Goal: Task Accomplishment & Management: Manage account settings

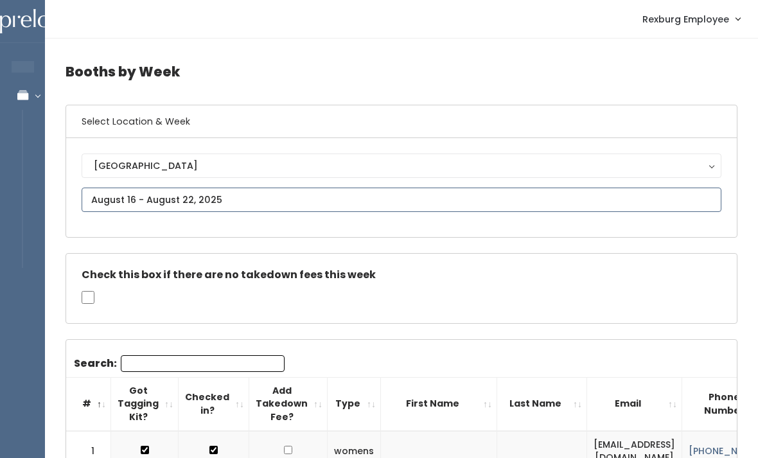
click at [274, 188] on input "text" at bounding box center [402, 200] width 640 height 24
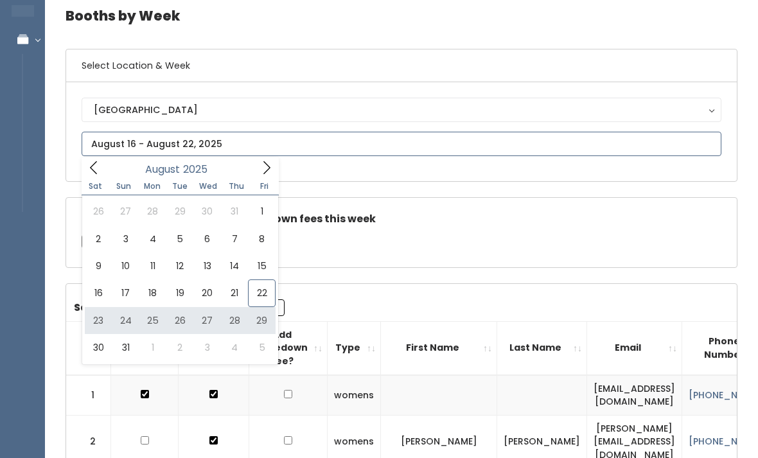
type input "[DATE] to [DATE]"
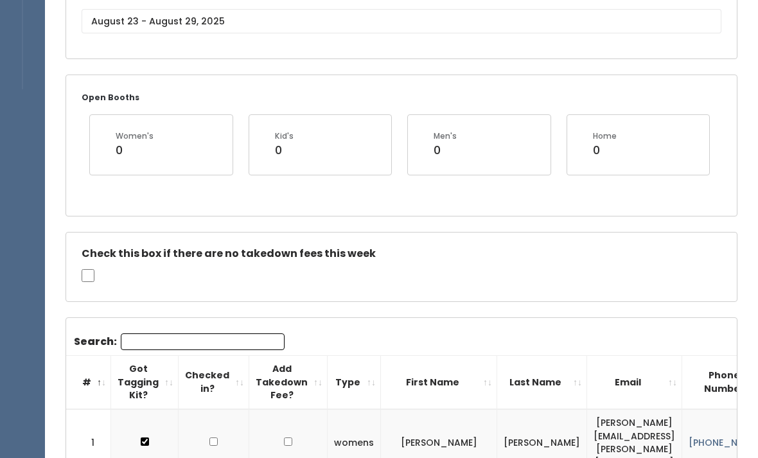
scroll to position [181, 0]
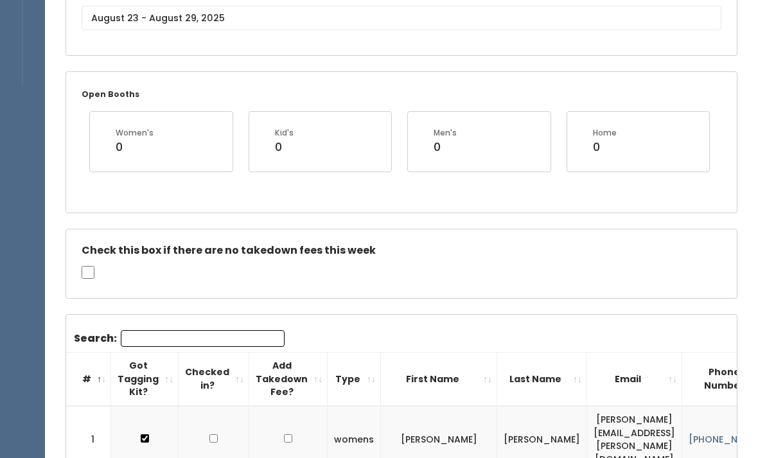
click at [229, 331] on input "Search:" at bounding box center [203, 339] width 164 height 17
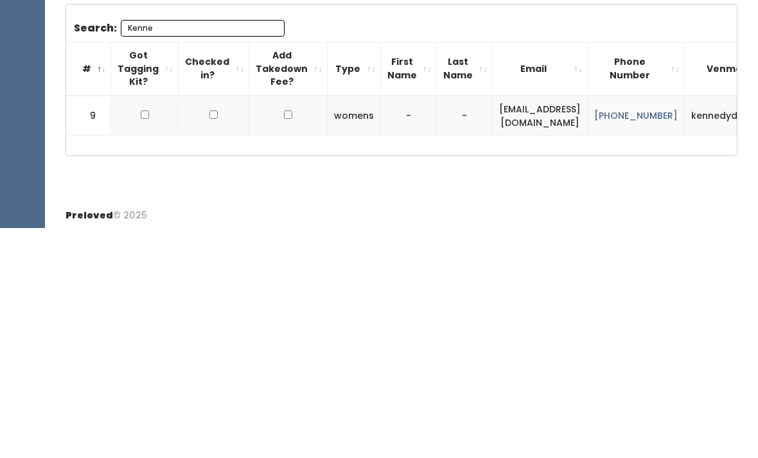
scroll to position [0, 0]
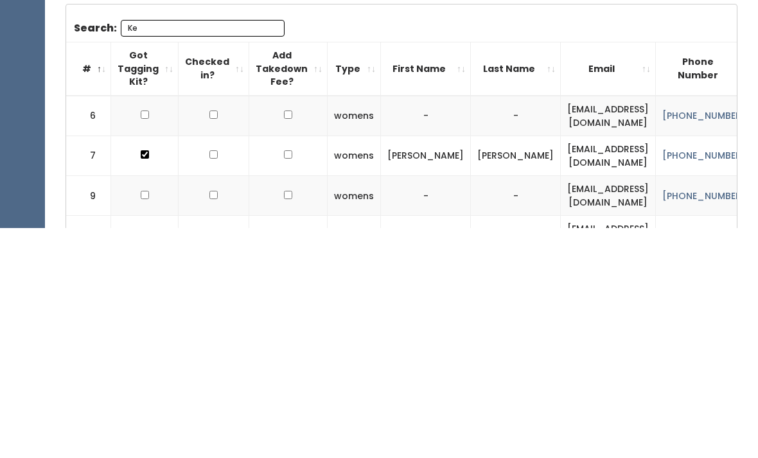
type input "K"
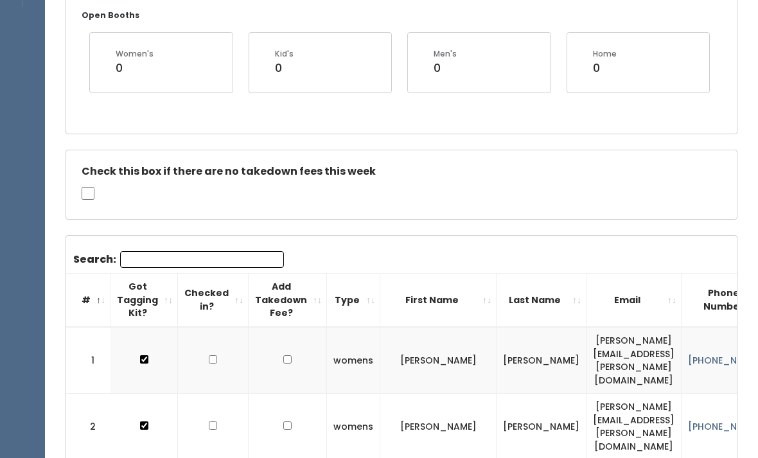
scroll to position [323, 0]
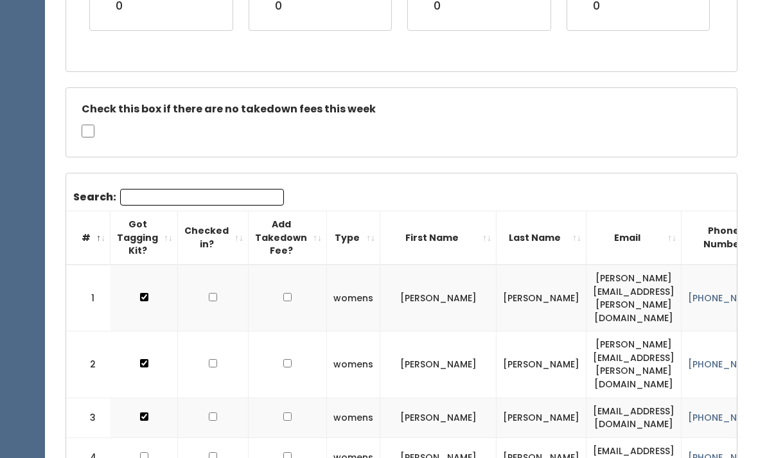
click at [242, 190] on input "Search:" at bounding box center [202, 197] width 164 height 17
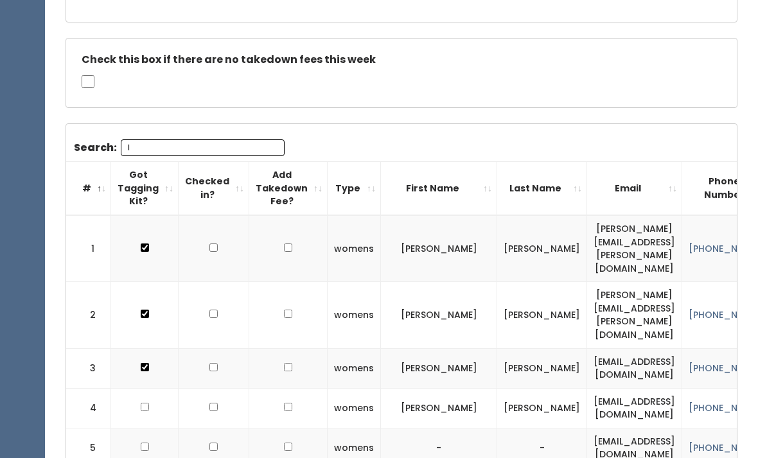
scroll to position [383, 0]
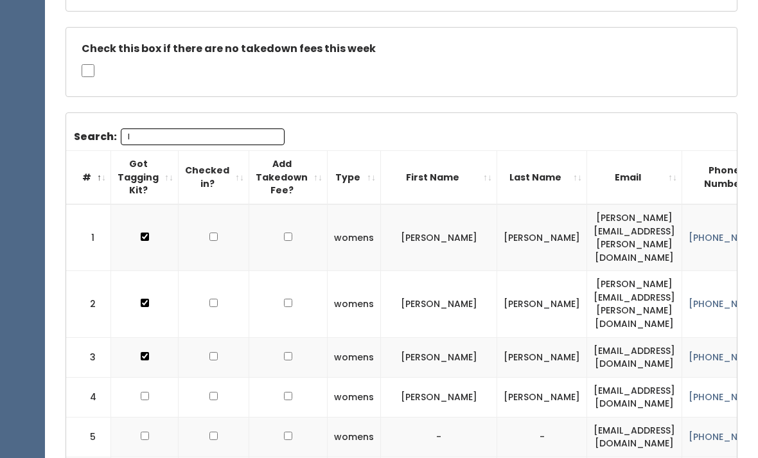
click at [158, 141] on input "I" at bounding box center [203, 137] width 164 height 17
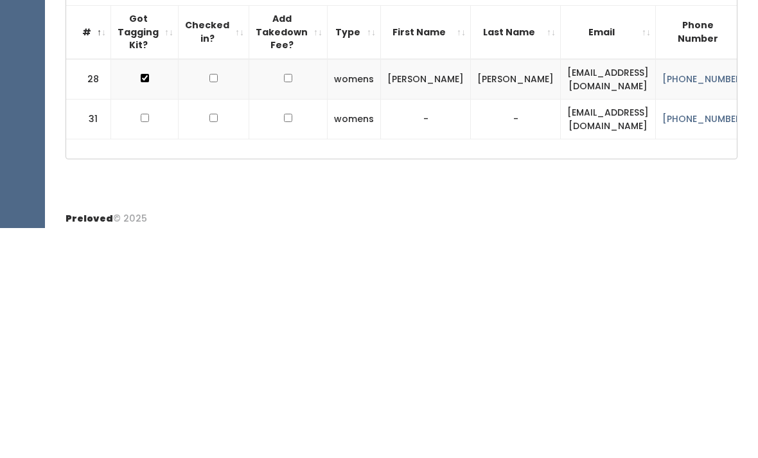
scroll to position [301, 0]
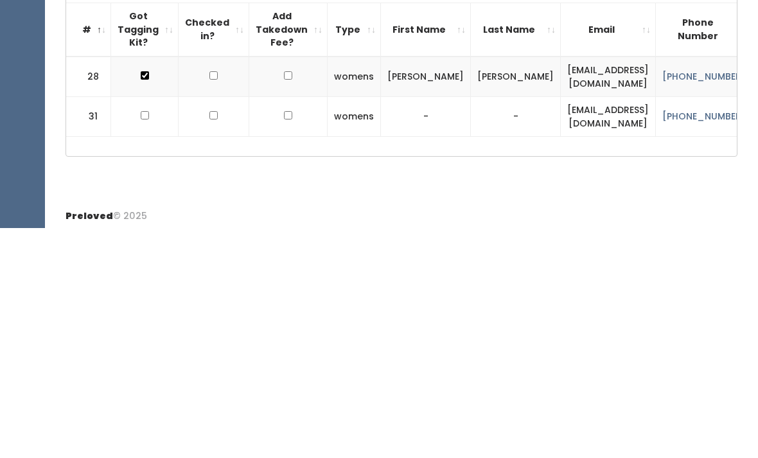
type input "Iso"
click at [142, 341] on input "checkbox" at bounding box center [145, 345] width 8 height 8
checkbox input "true"
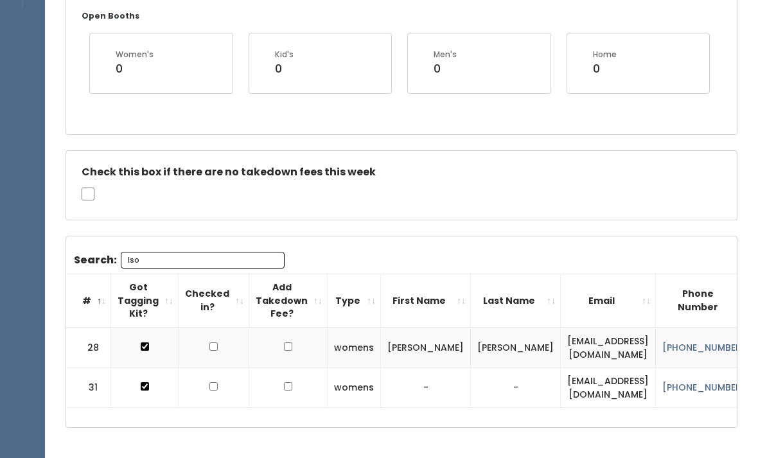
click at [174, 252] on input "Iso" at bounding box center [203, 260] width 164 height 17
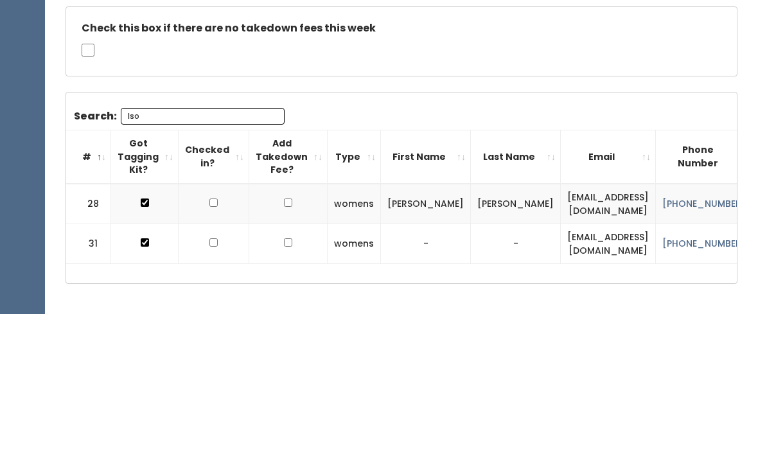
click at [179, 274] on th "Checked in?" at bounding box center [214, 300] width 71 height 53
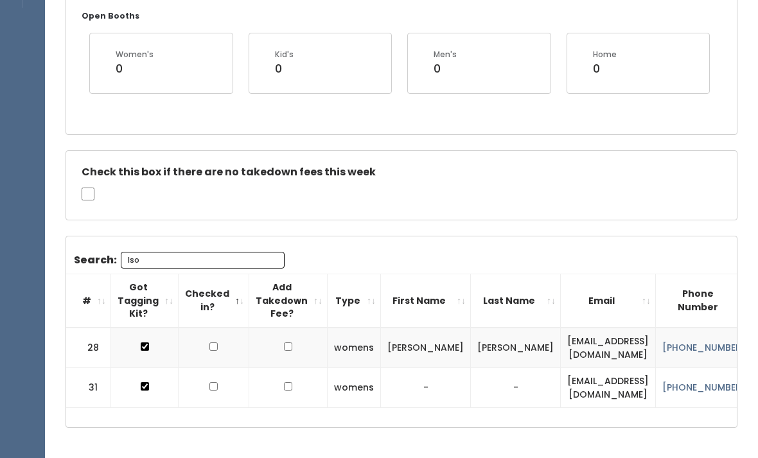
click at [191, 258] on input "Iso" at bounding box center [203, 260] width 164 height 17
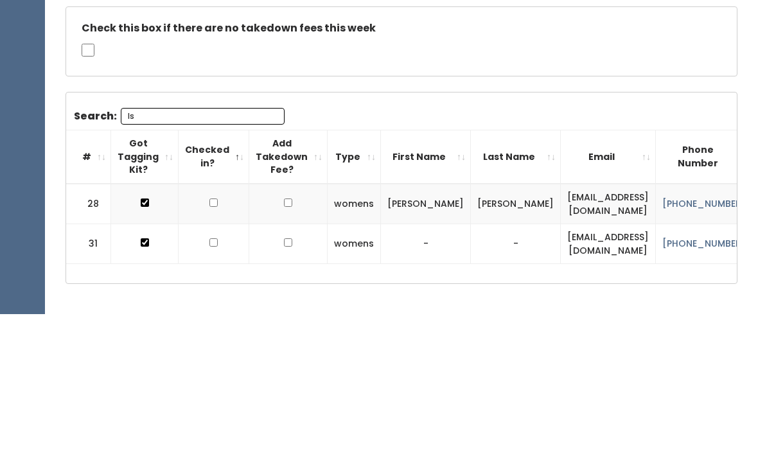
type input "I"
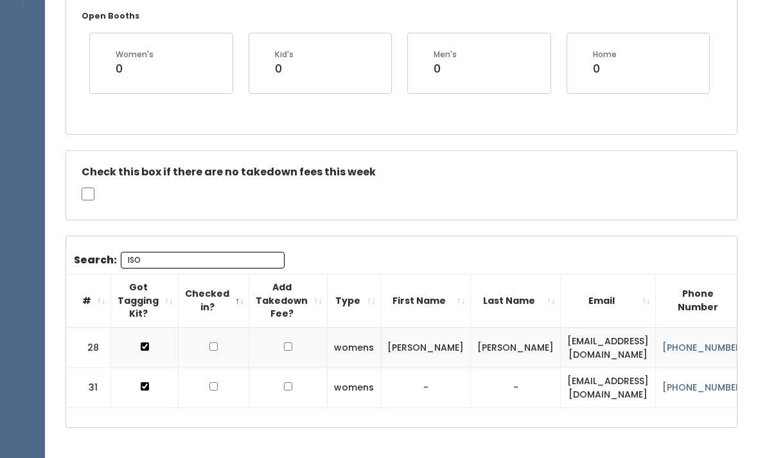
click at [177, 265] on input "ISO" at bounding box center [203, 260] width 164 height 17
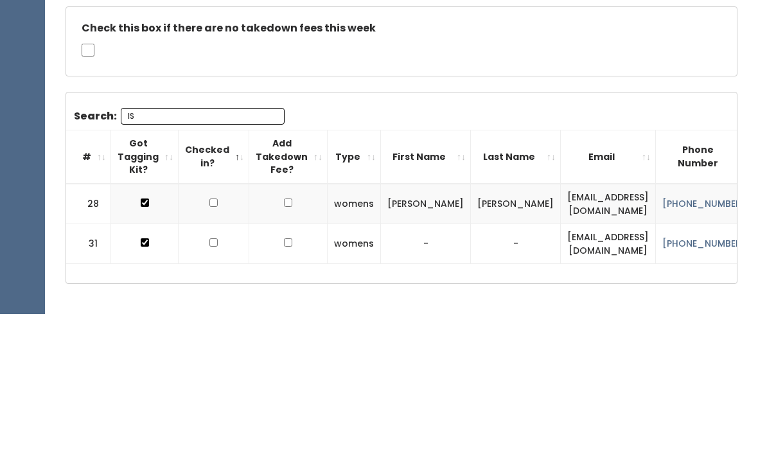
type input "I"
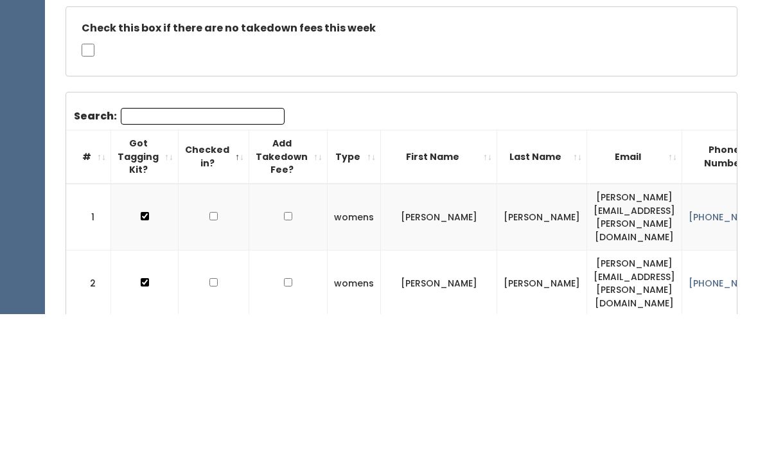
scroll to position [404, 0]
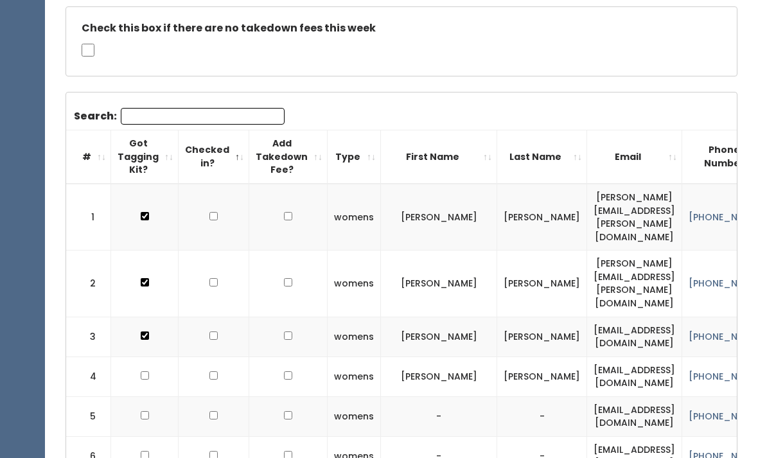
click at [131, 121] on input "Search:" at bounding box center [203, 116] width 164 height 17
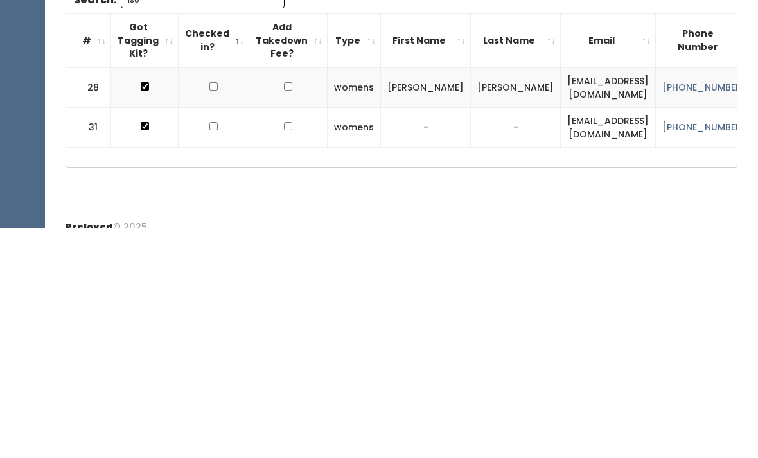
scroll to position [301, 0]
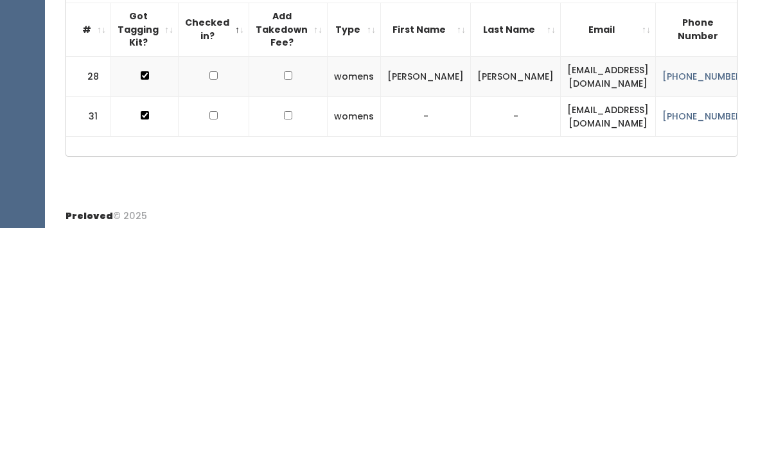
type input "I"
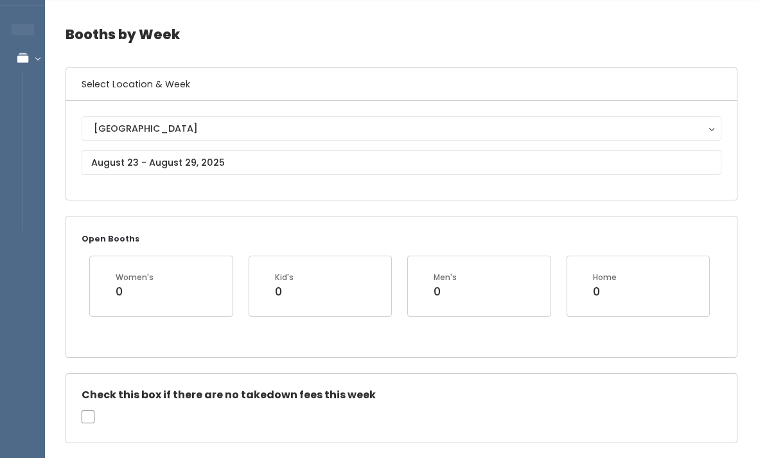
scroll to position [0, 0]
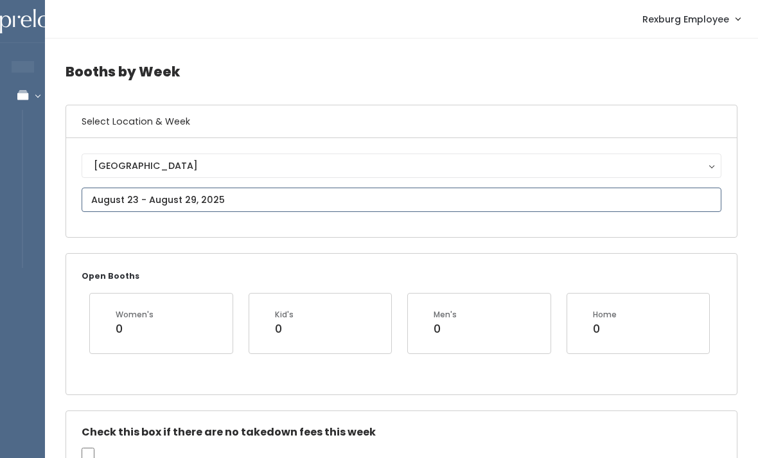
click at [283, 204] on input "text" at bounding box center [402, 200] width 640 height 24
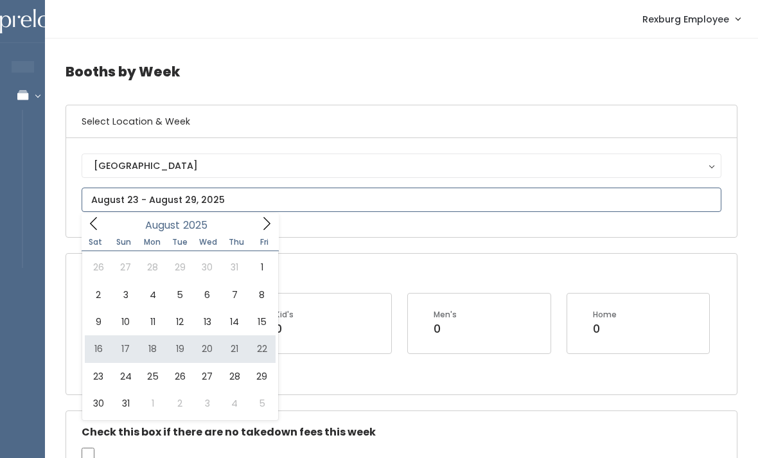
type input "August 16 to August 22"
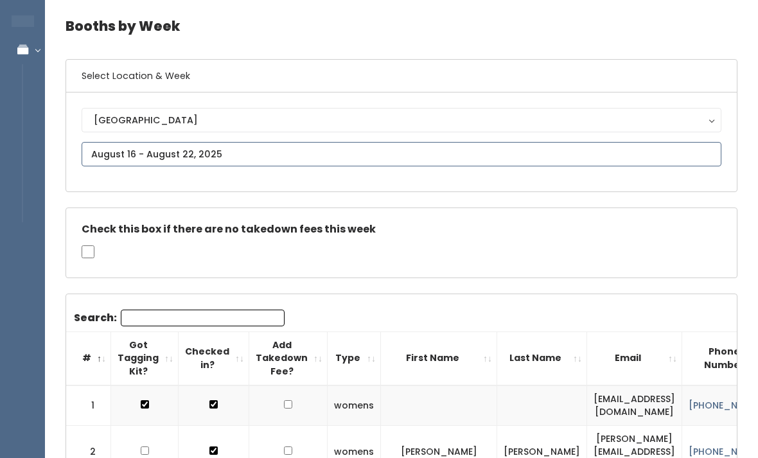
click at [297, 161] on input "text" at bounding box center [402, 155] width 640 height 24
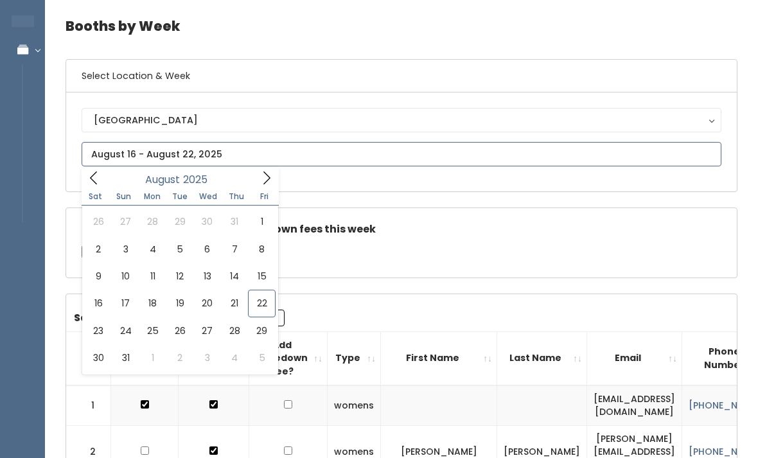
type input "[DATE] to [DATE]"
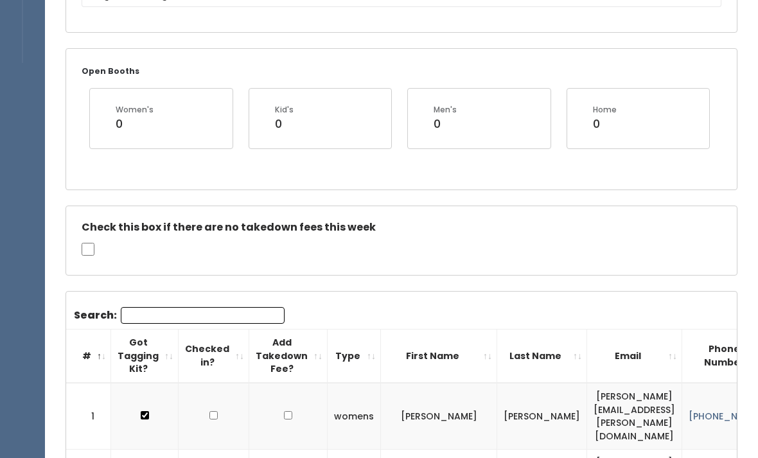
click at [151, 308] on input "Search:" at bounding box center [203, 316] width 164 height 17
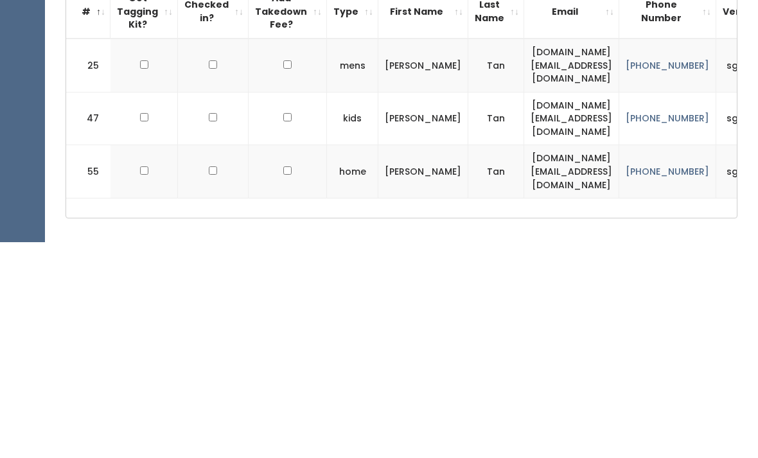
scroll to position [340, 0]
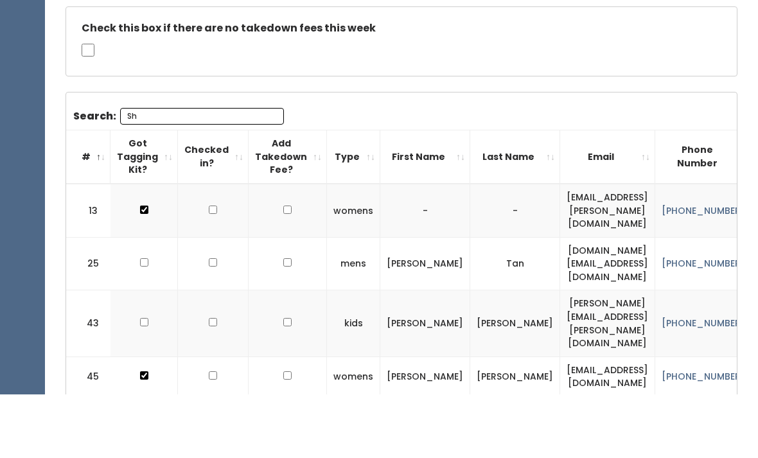
type input "S"
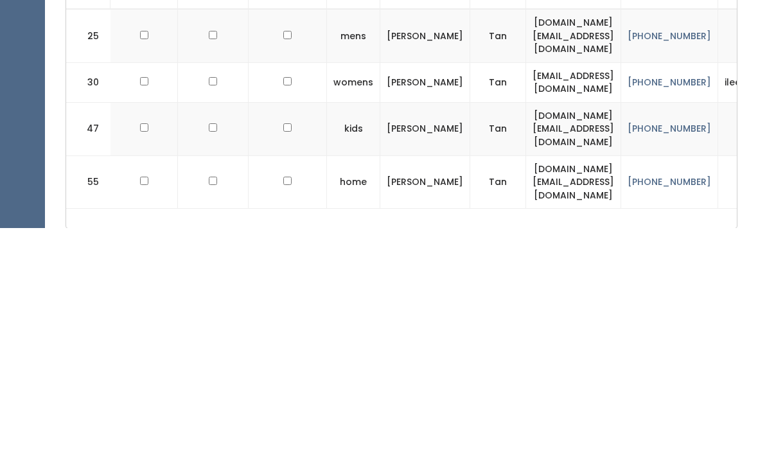
scroll to position [349, 0]
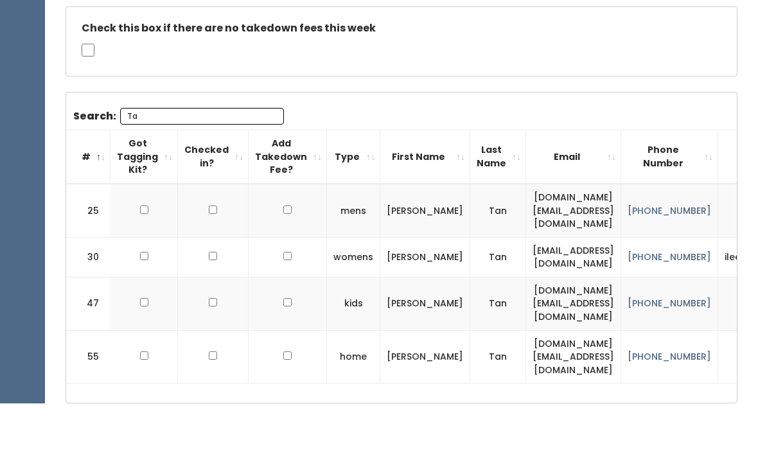
type input "T"
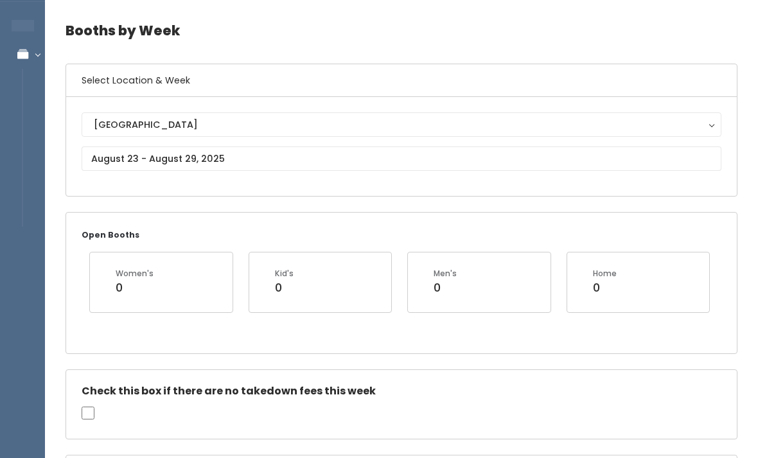
scroll to position [0, 0]
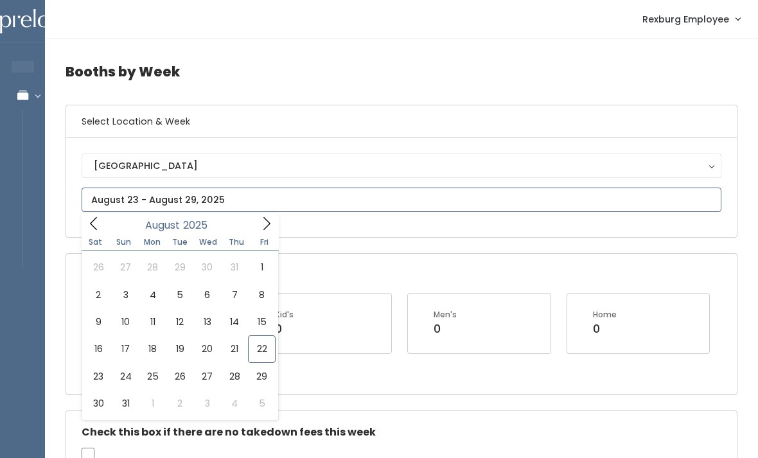
type input "August 23 to August 29"
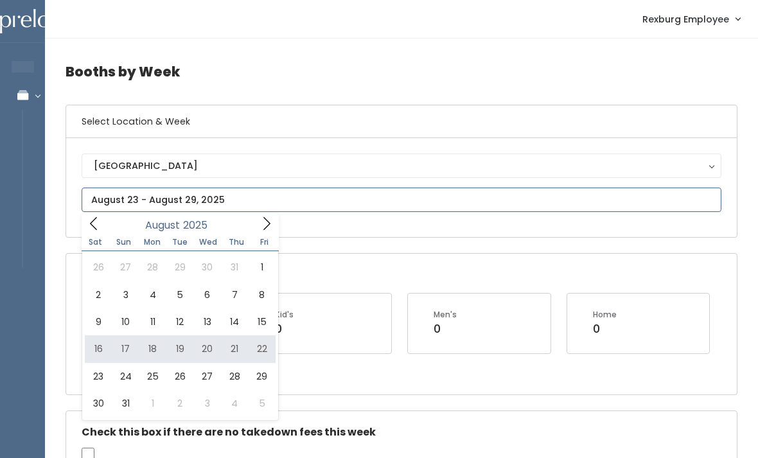
type input "[DATE] to [DATE]"
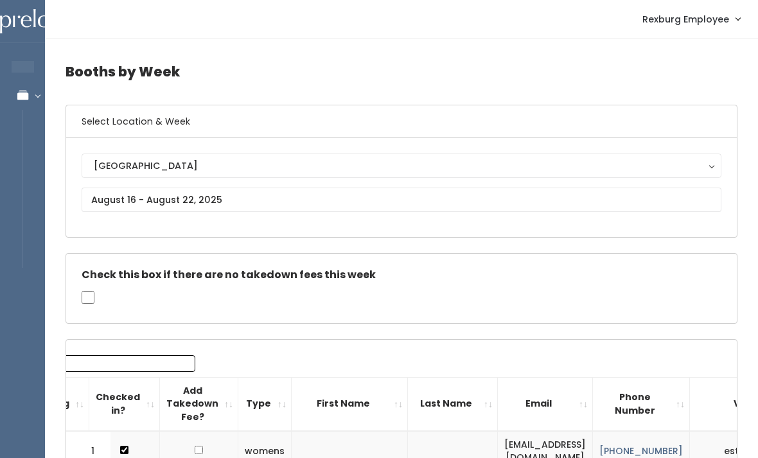
scroll to position [0, 90]
click at [112, 366] on input "Search:" at bounding box center [113, 363] width 164 height 17
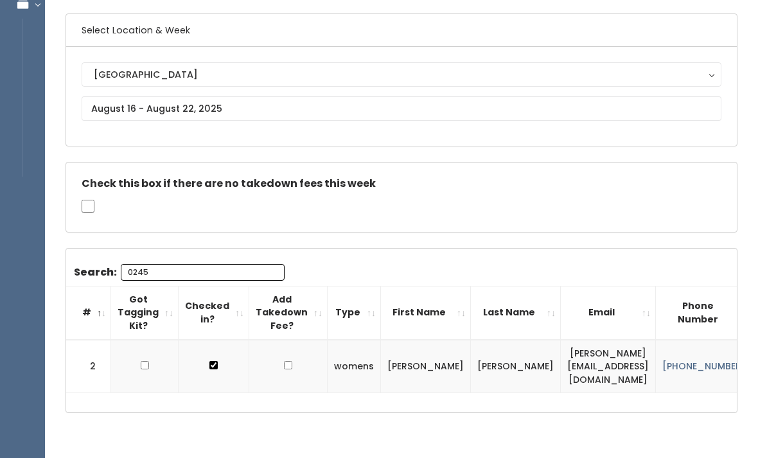
scroll to position [85, 0]
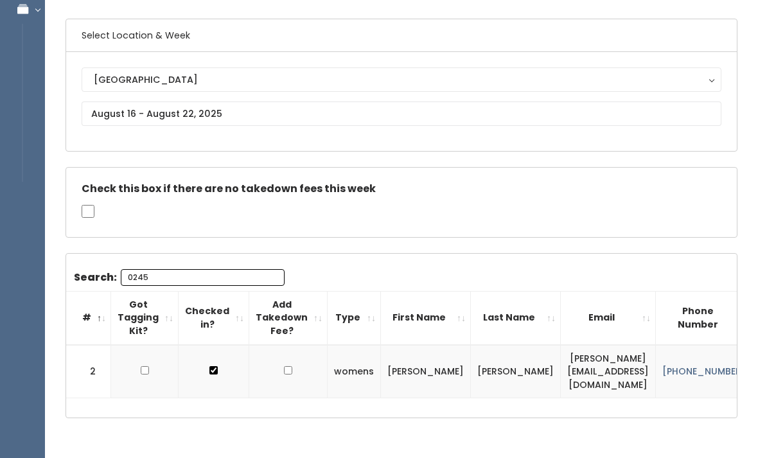
click at [215, 270] on input "0245" at bounding box center [203, 278] width 164 height 17
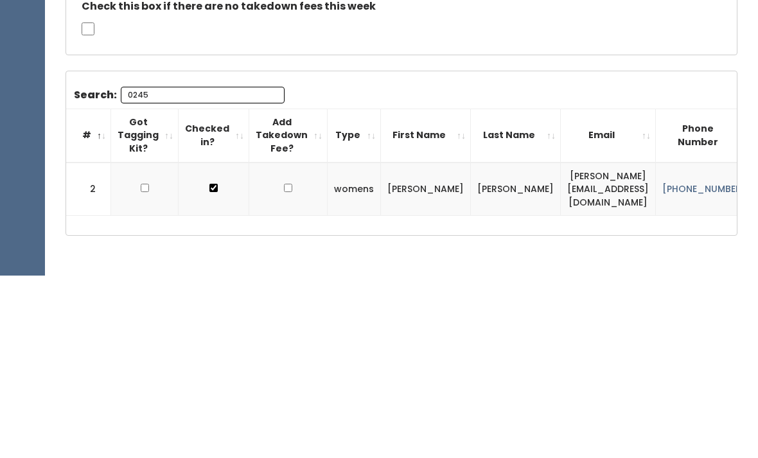
click at [203, 270] on input "0245" at bounding box center [203, 278] width 164 height 17
type input "0"
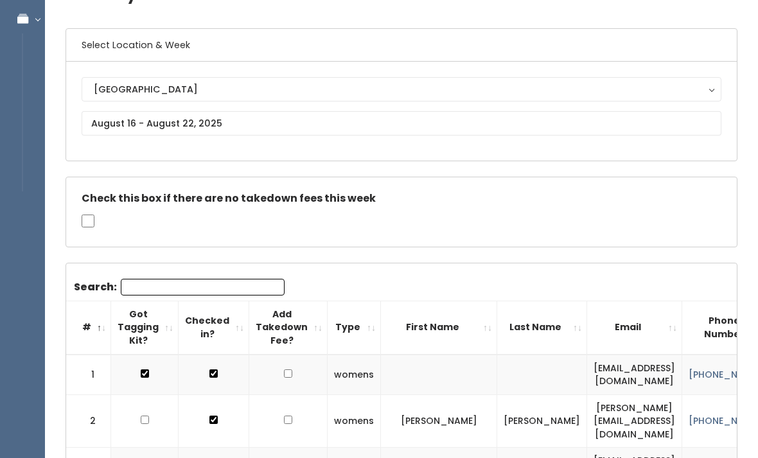
scroll to position [75, 0]
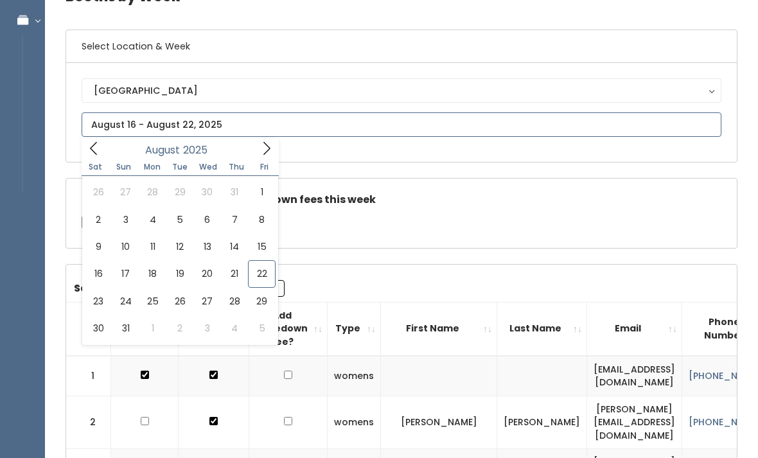
click at [263, 155] on icon at bounding box center [266, 148] width 14 height 14
type input "September 20 to September 26"
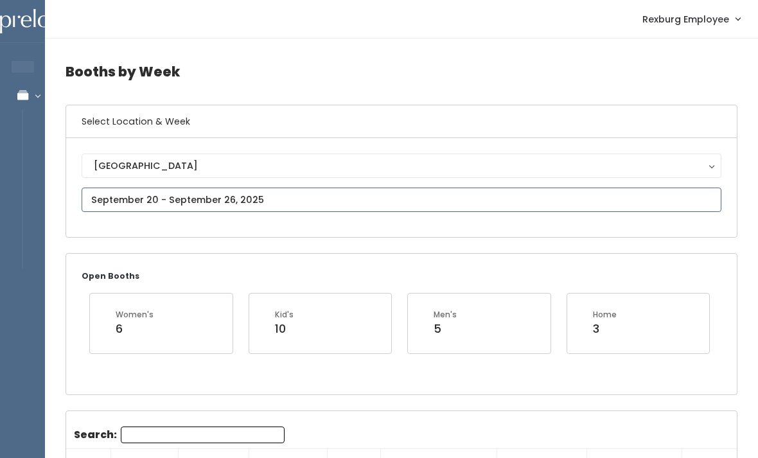
click at [279, 193] on input "text" at bounding box center [402, 200] width 640 height 24
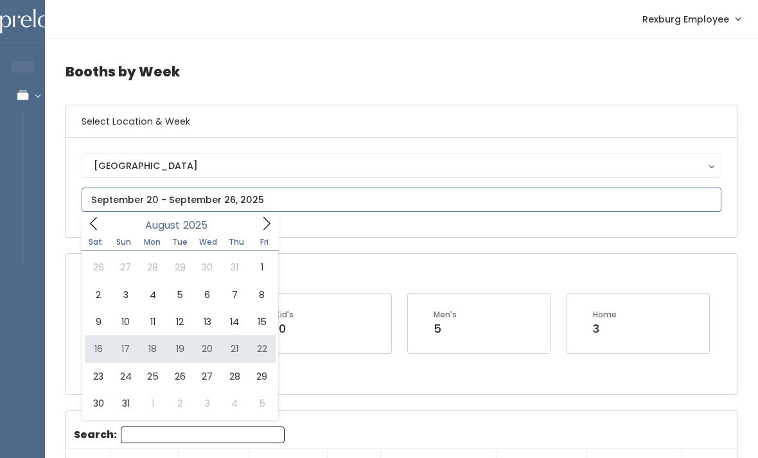
type input "[DATE] to [DATE]"
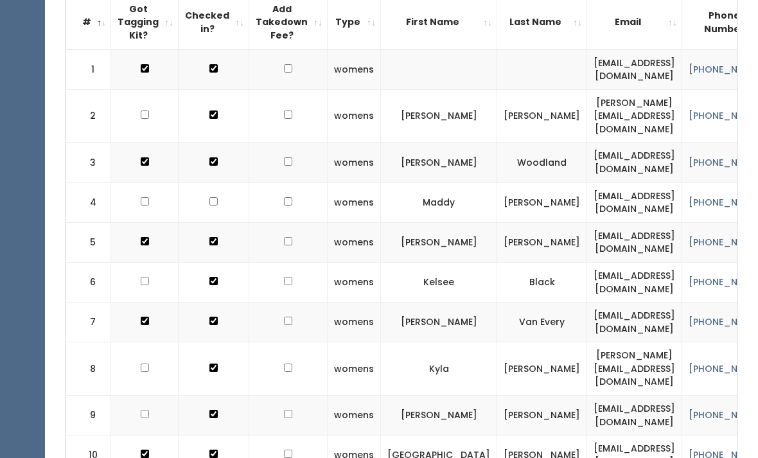
click at [284, 73] on input "checkbox" at bounding box center [288, 69] width 8 height 8
checkbox input "true"
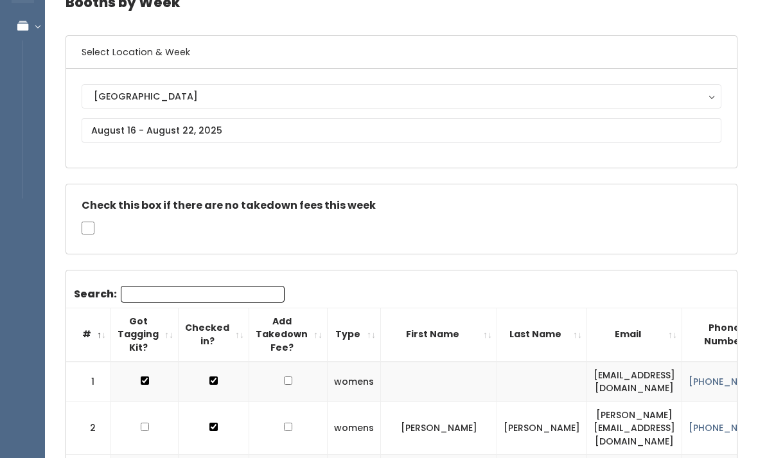
scroll to position [67, 0]
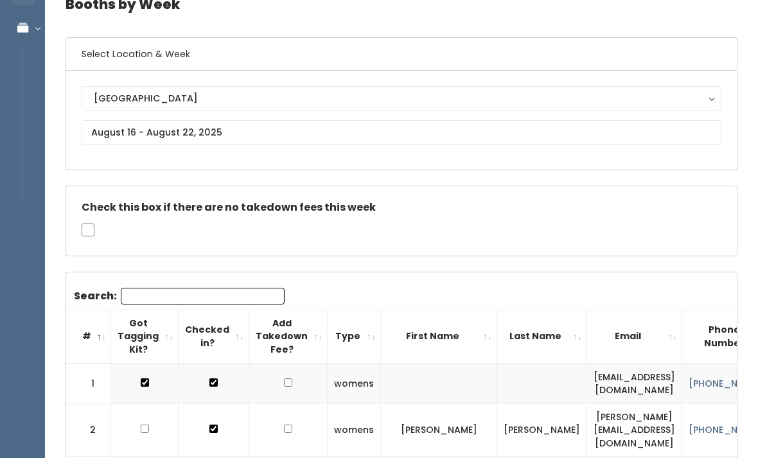
click at [215, 292] on input "Search:" at bounding box center [203, 296] width 164 height 17
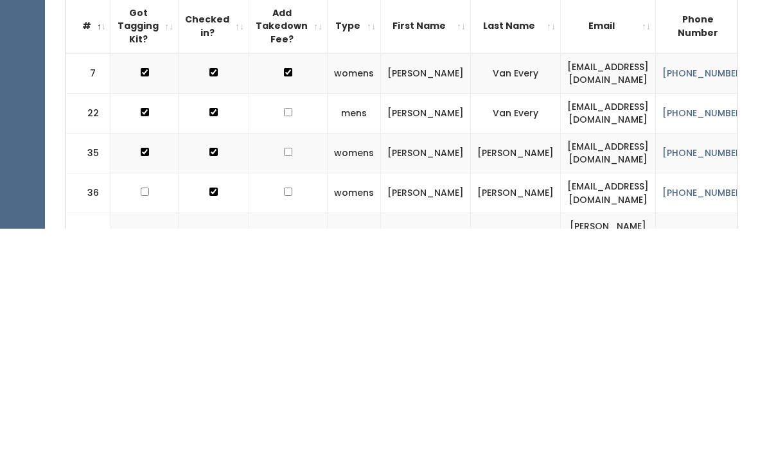
scroll to position [261, 0]
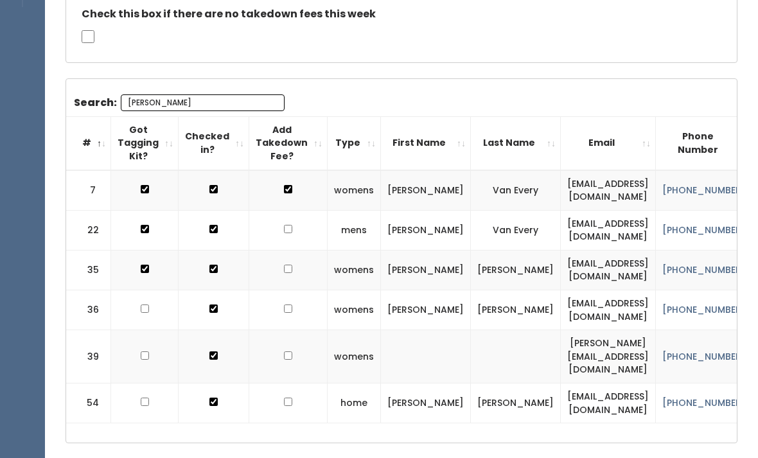
click at [222, 108] on input "[PERSON_NAME]" at bounding box center [203, 102] width 164 height 17
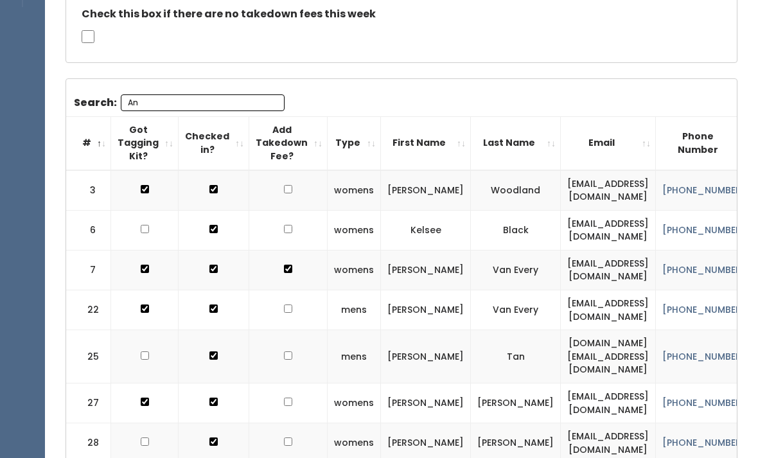
type input "A"
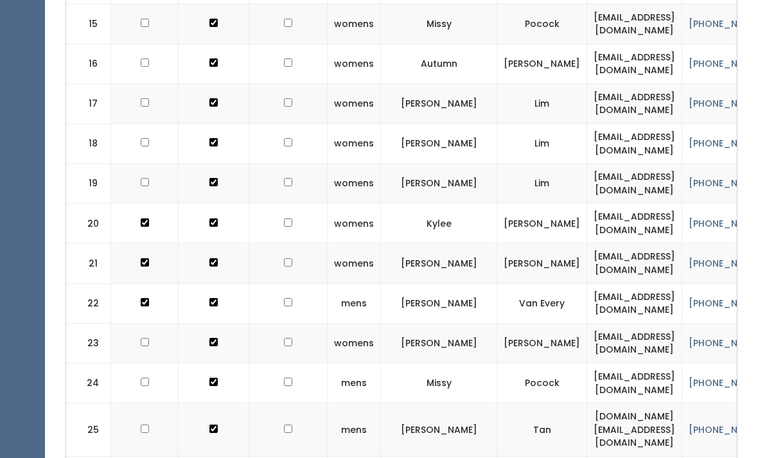
scroll to position [1056, 0]
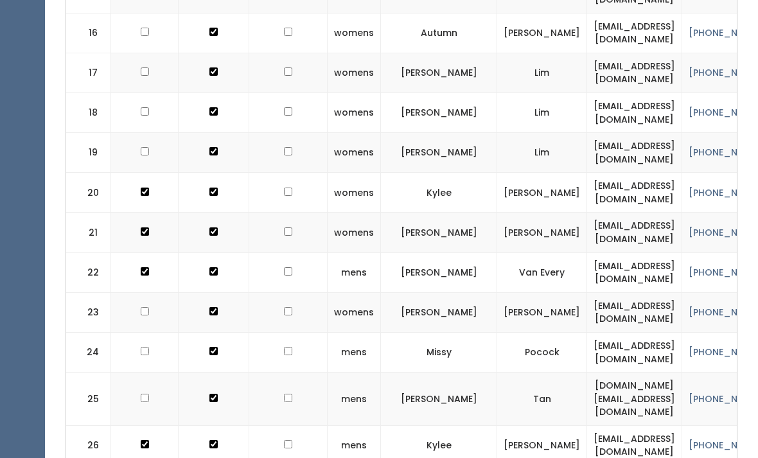
checkbox input "true"
